Goal: Information Seeking & Learning: Learn about a topic

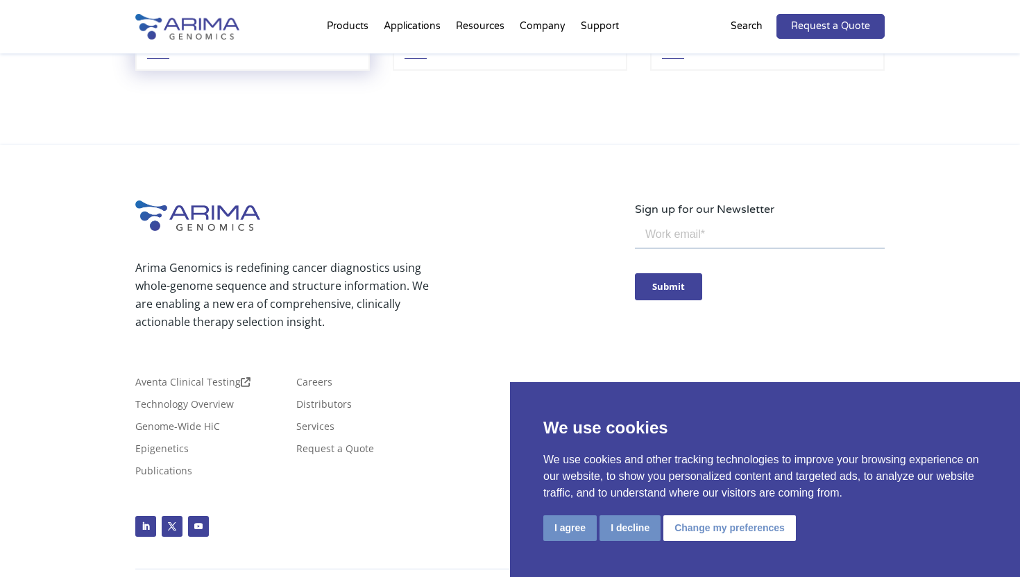
scroll to position [3317, 0]
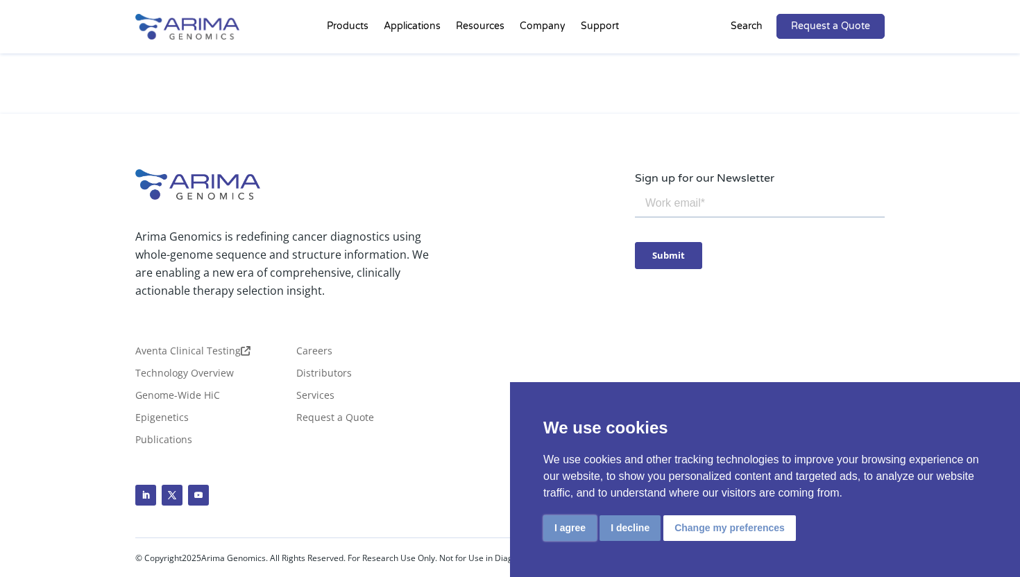
click at [575, 522] on button "I agree" at bounding box center [569, 529] width 53 height 26
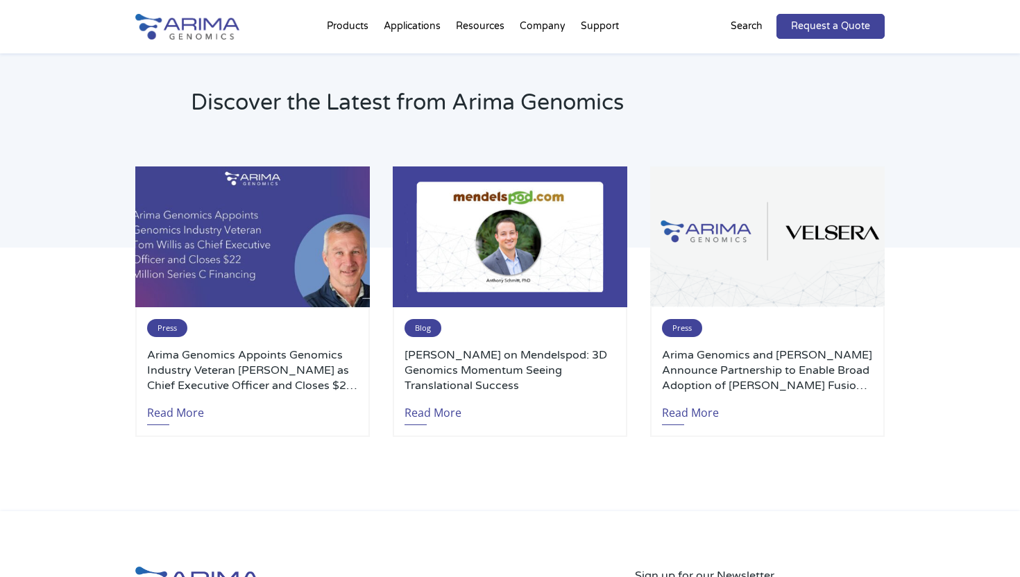
scroll to position [2901, 0]
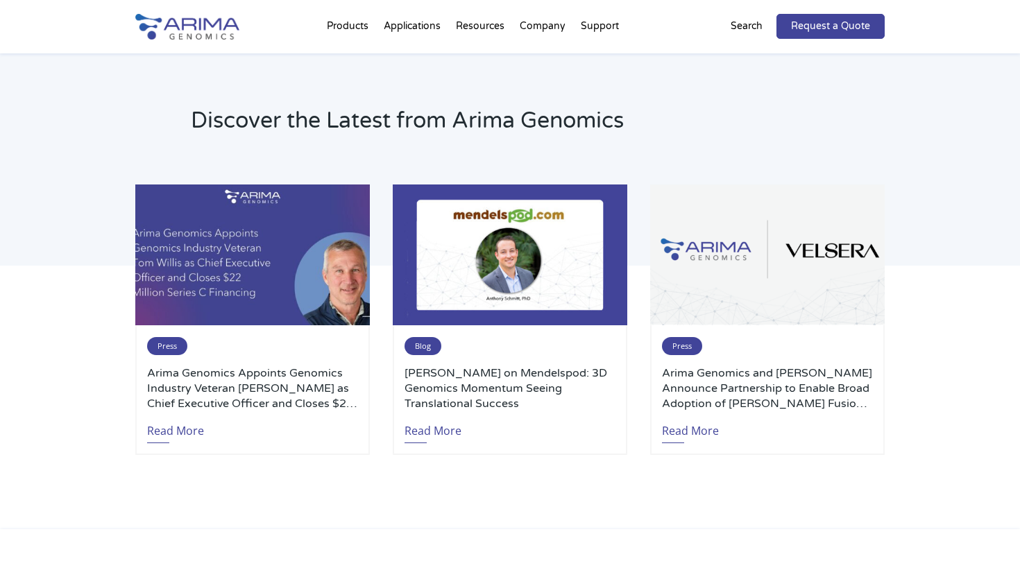
click at [294, 249] on img at bounding box center [252, 255] width 235 height 141
